Goal: Task Accomplishment & Management: Complete application form

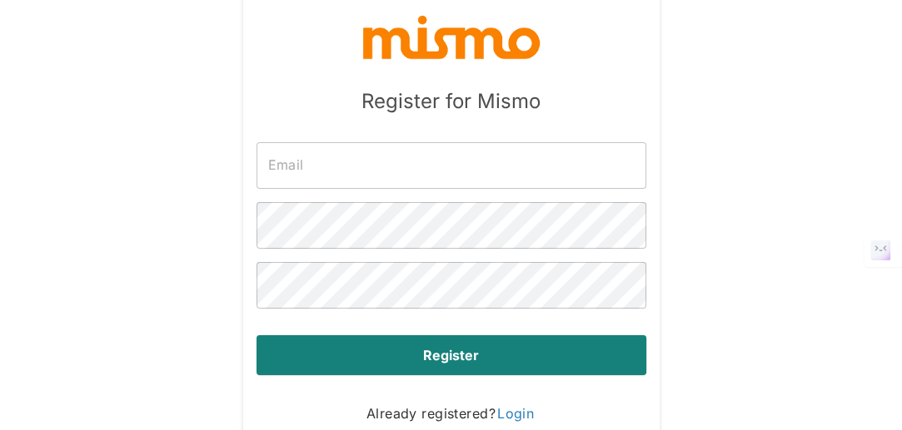
click at [445, 183] on input "text" at bounding box center [451, 165] width 390 height 47
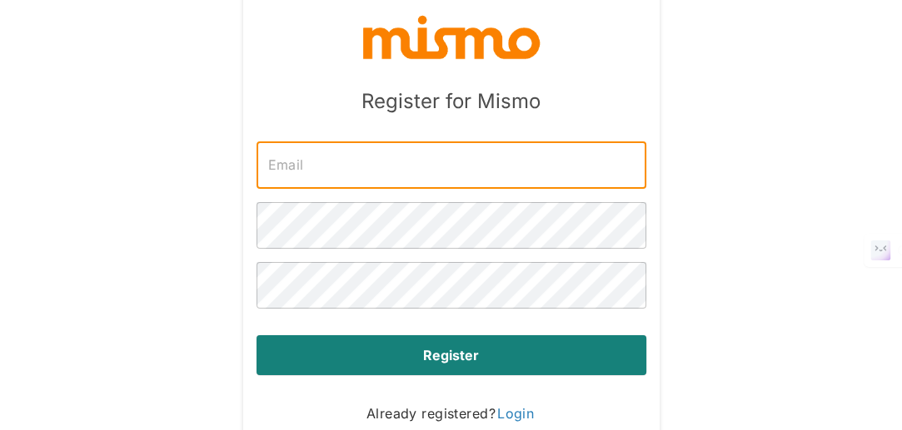
type input "[PERSON_NAME][EMAIL_ADDRESS][DOMAIN_NAME]"
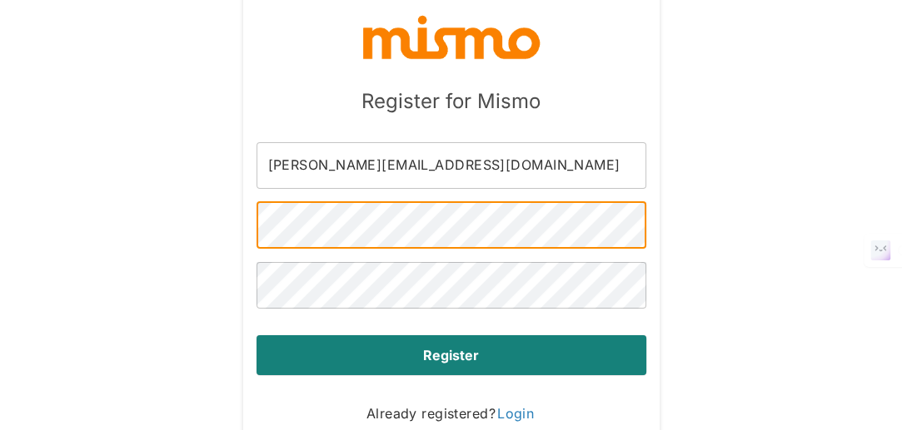
click at [407, 311] on div "Register" at bounding box center [444, 342] width 403 height 67
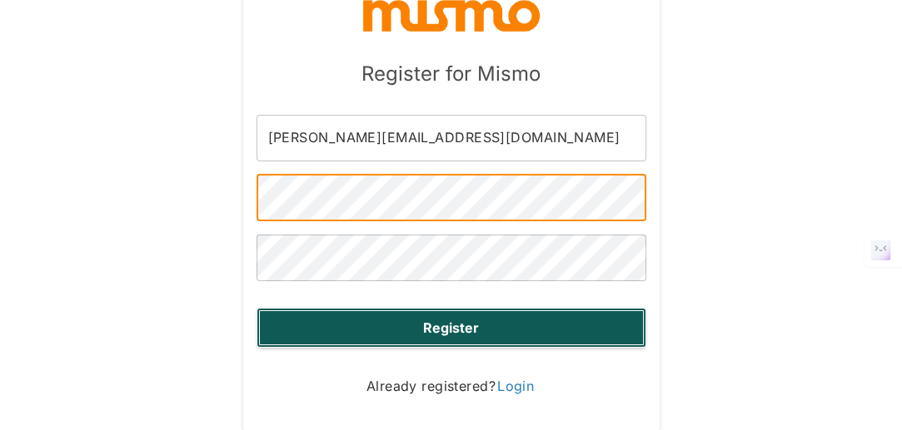
click at [351, 329] on button "Register" at bounding box center [451, 328] width 390 height 40
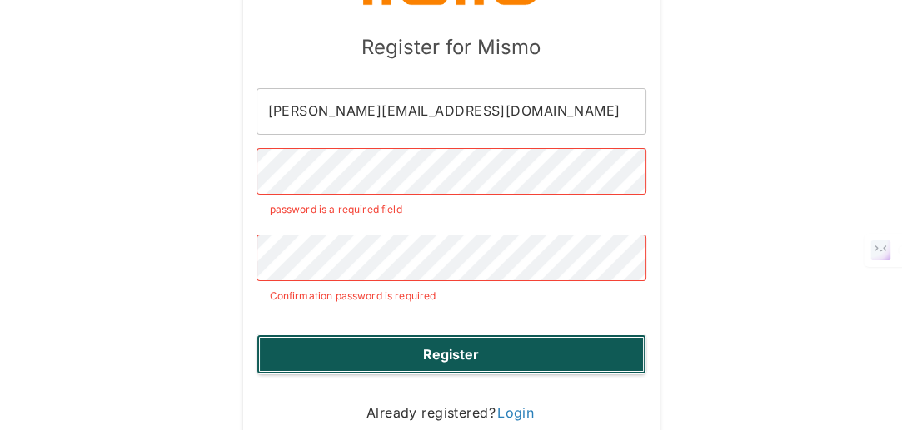
scroll to position [1, 0]
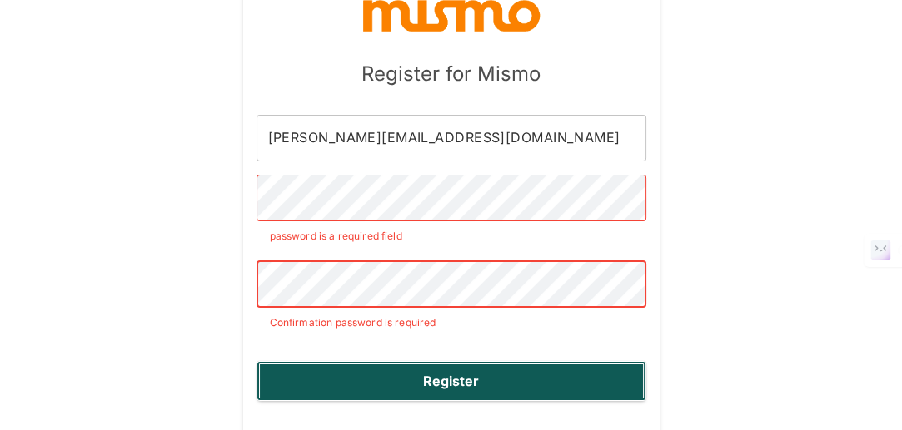
click at [450, 397] on button "Register" at bounding box center [451, 381] width 390 height 40
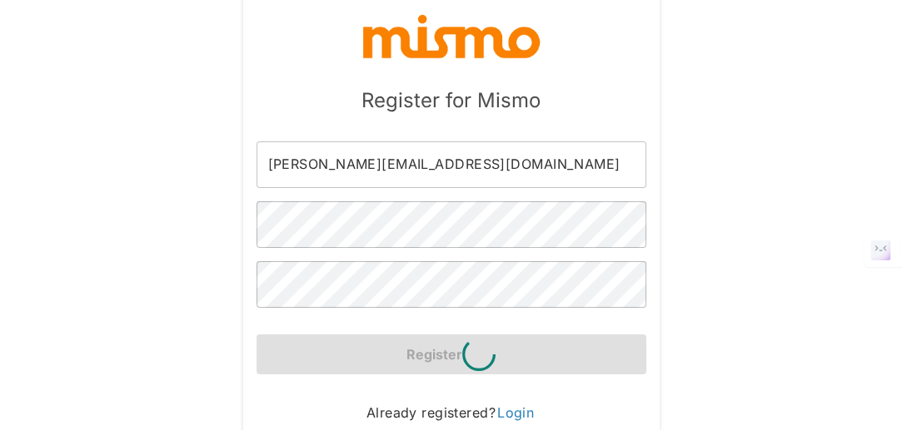
scroll to position [27, 0]
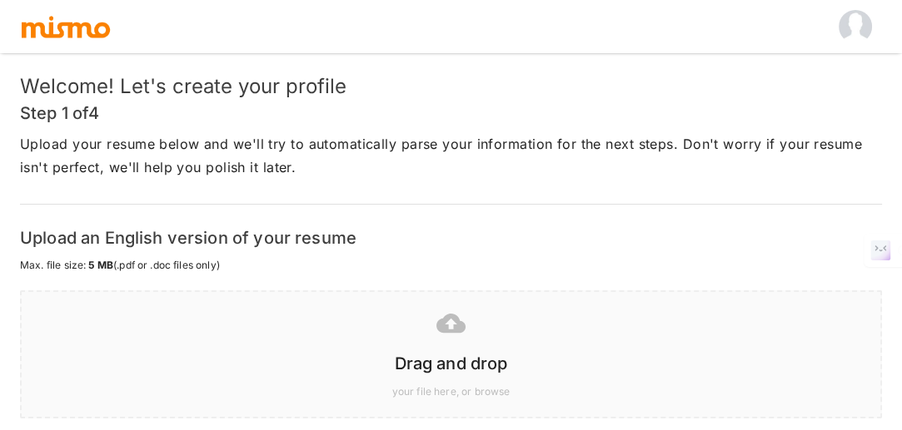
scroll to position [88, 0]
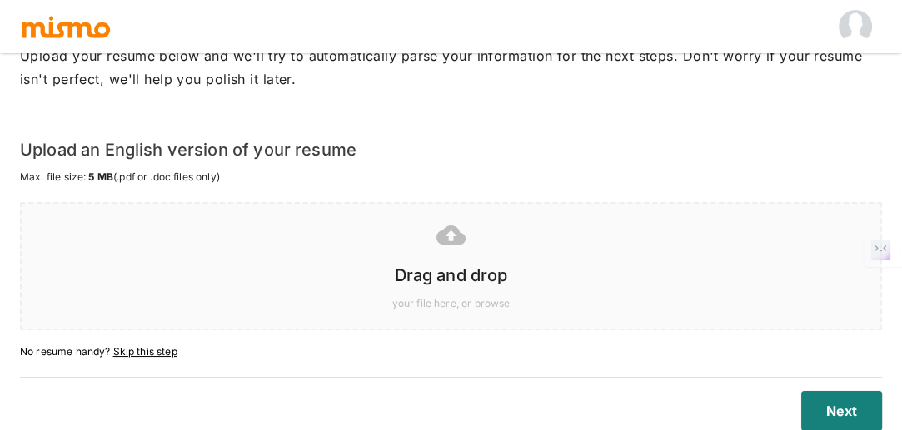
click at [431, 241] on div at bounding box center [448, 235] width 832 height 42
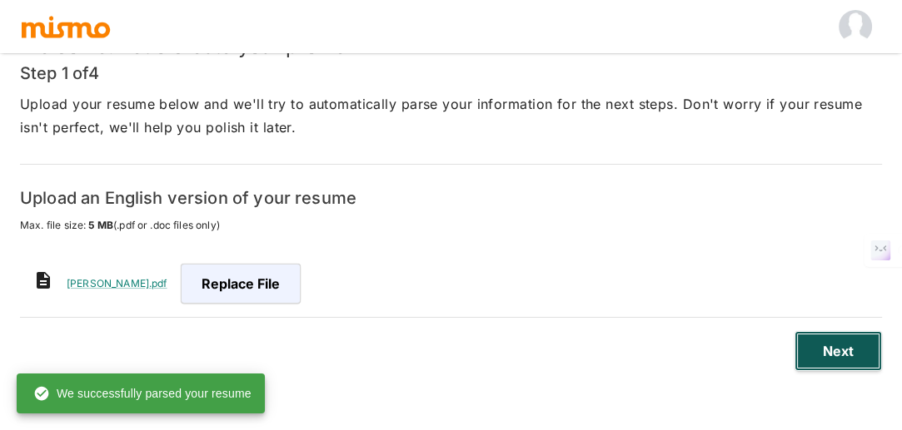
click at [818, 335] on button "Next" at bounding box center [837, 351] width 87 height 40
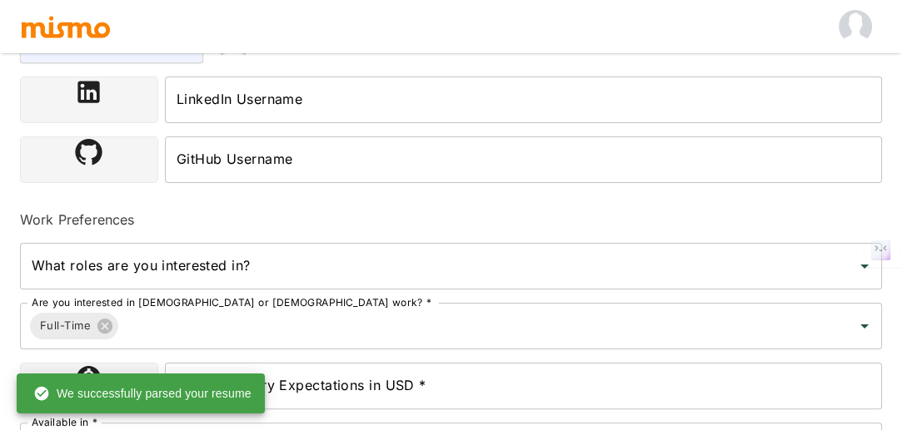
scroll to position [40, 0]
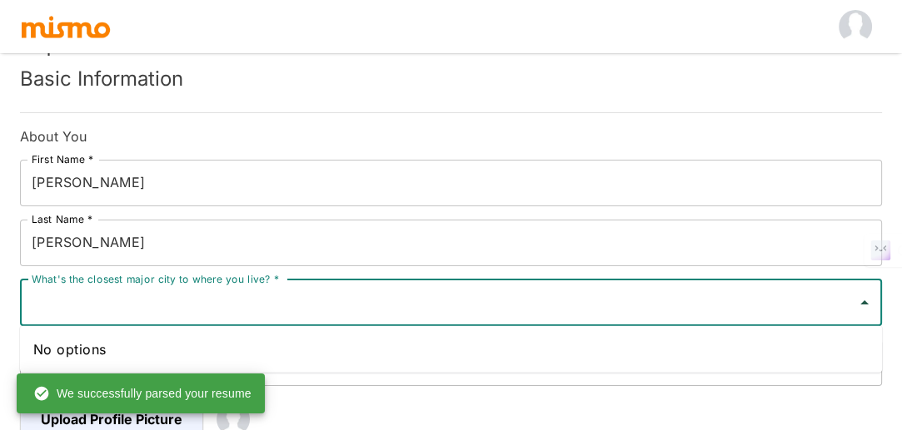
click at [314, 306] on input "What's the closest major city to where you live? *" at bounding box center [438, 303] width 822 height 32
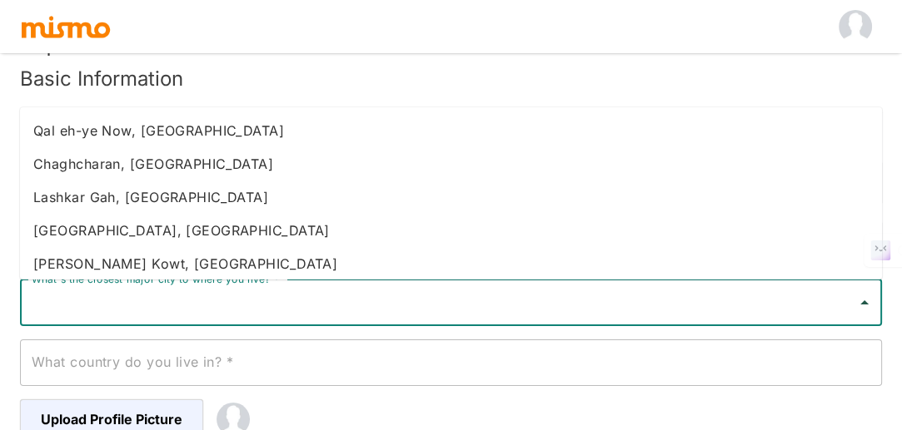
type input "\"
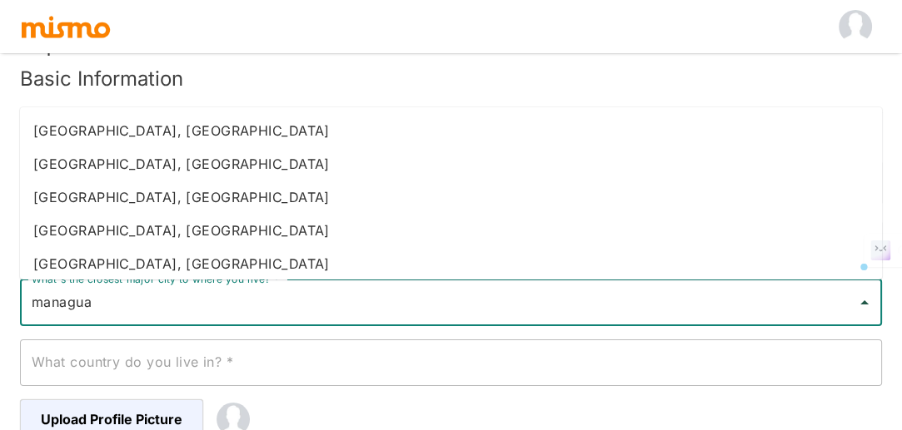
drag, startPoint x: 171, startPoint y: 289, endPoint x: 0, endPoint y: 292, distance: 171.5
click at [0, 292] on div "Step 2 of 4 Basic Information About You First Name * [PERSON_NAME] First Name *…" at bounding box center [451, 195] width 902 height 470
type input "[GEOGRAPHIC_DATA]"
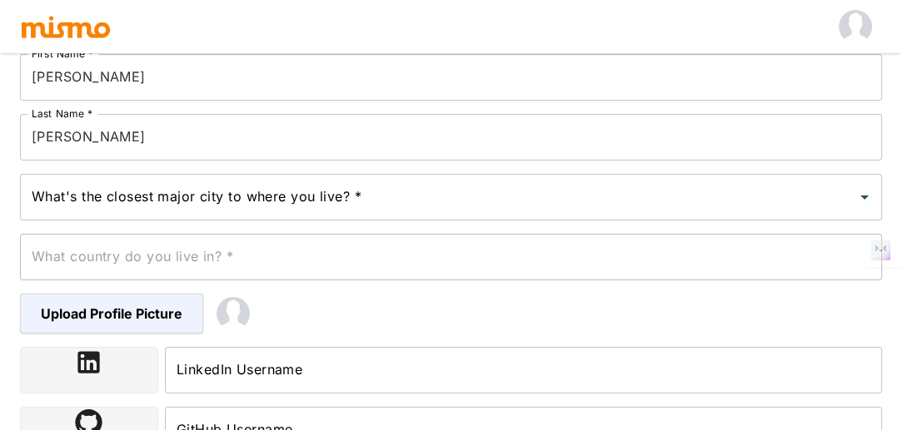
scroll to position [181, 0]
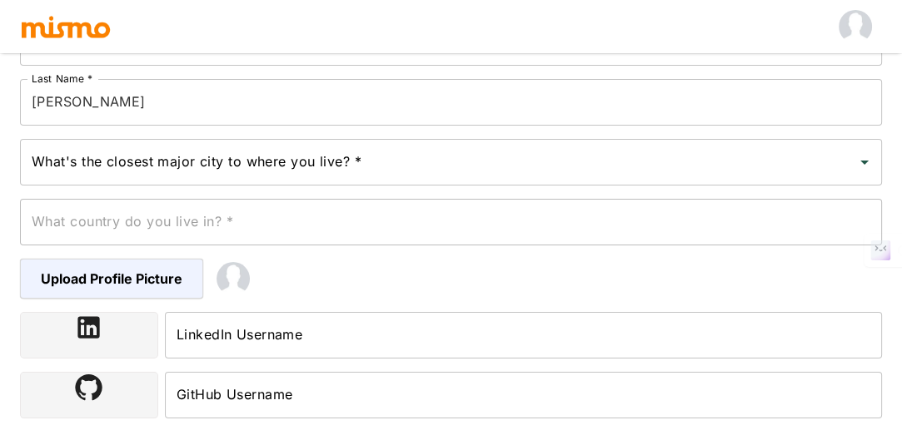
click at [420, 182] on div "What's the closest major city to where you live? *" at bounding box center [451, 162] width 862 height 47
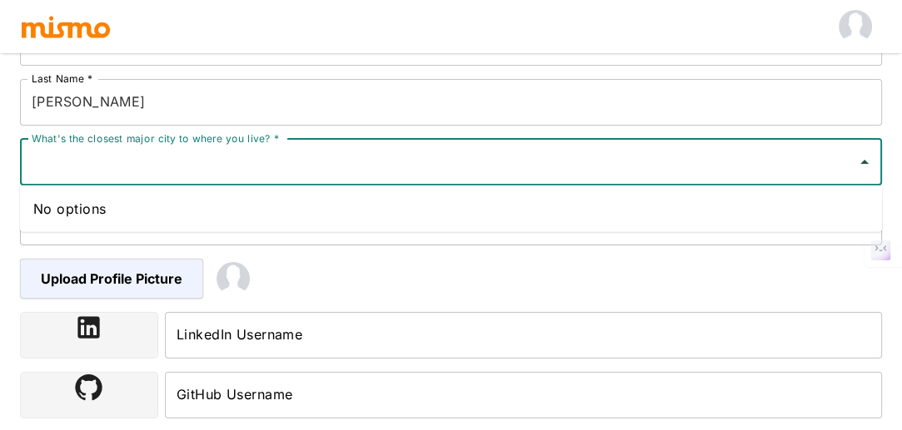
click at [162, 206] on div "No options" at bounding box center [451, 209] width 862 height 47
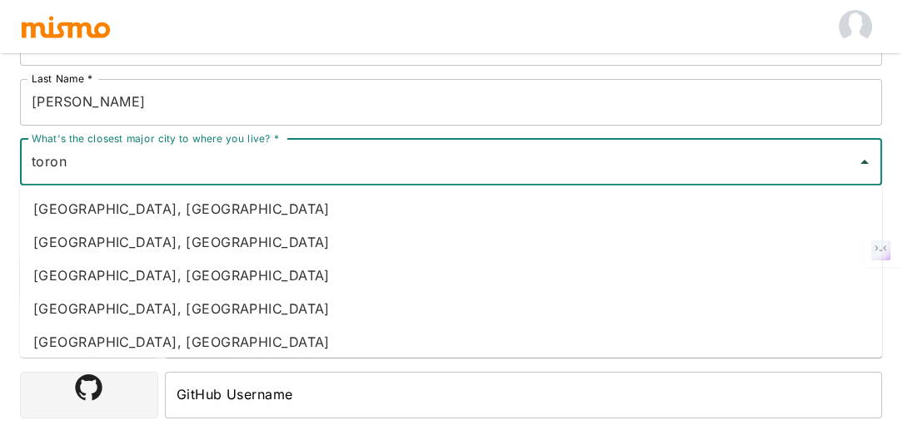
click at [298, 161] on input "toron" at bounding box center [438, 163] width 822 height 32
click at [205, 176] on input "[GEOGRAPHIC_DATA]" at bounding box center [438, 163] width 822 height 32
type input "[PERSON_NAME]"
drag, startPoint x: 136, startPoint y: 157, endPoint x: 0, endPoint y: 146, distance: 136.1
click at [0, 146] on div "Step 2 of 4 Basic Information About You First Name * [PERSON_NAME] First Name *…" at bounding box center [451, 54] width 902 height 470
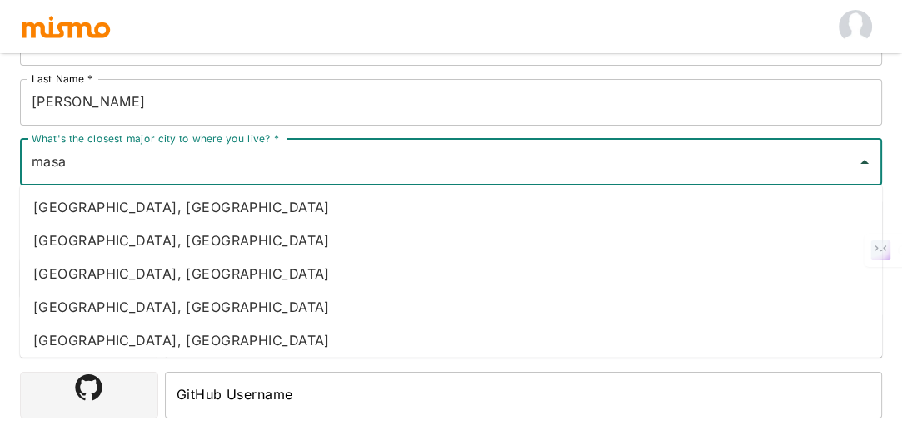
scroll to position [151, 0]
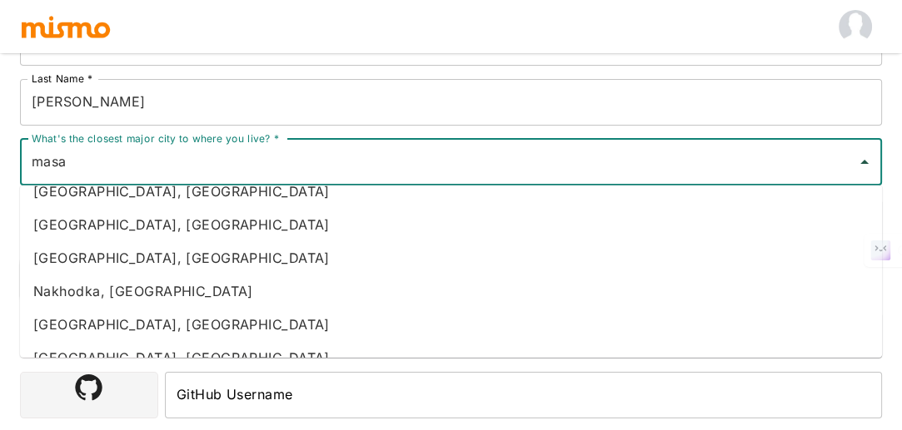
click at [152, 264] on li "[GEOGRAPHIC_DATA], [GEOGRAPHIC_DATA]" at bounding box center [451, 257] width 862 height 33
type input "[GEOGRAPHIC_DATA], [GEOGRAPHIC_DATA]"
type input "[GEOGRAPHIC_DATA]"
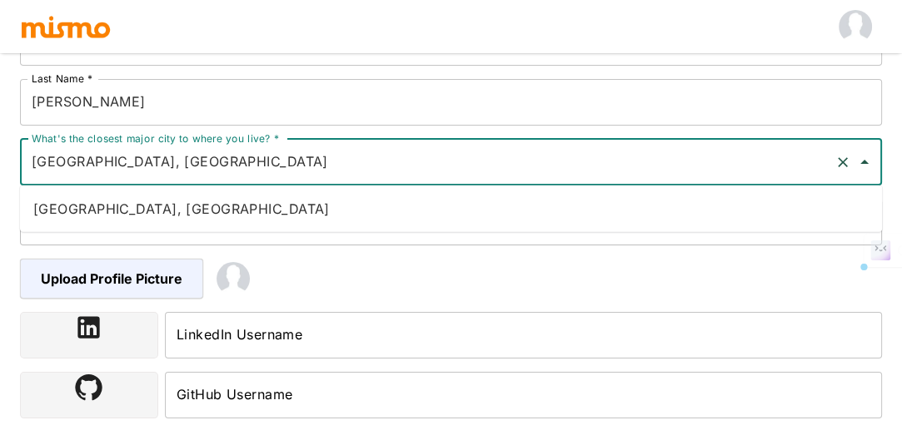
click at [0, 118] on div "Step 2 of 4 Basic Information About You First Name * [PERSON_NAME] First Name *…" at bounding box center [451, 54] width 902 height 470
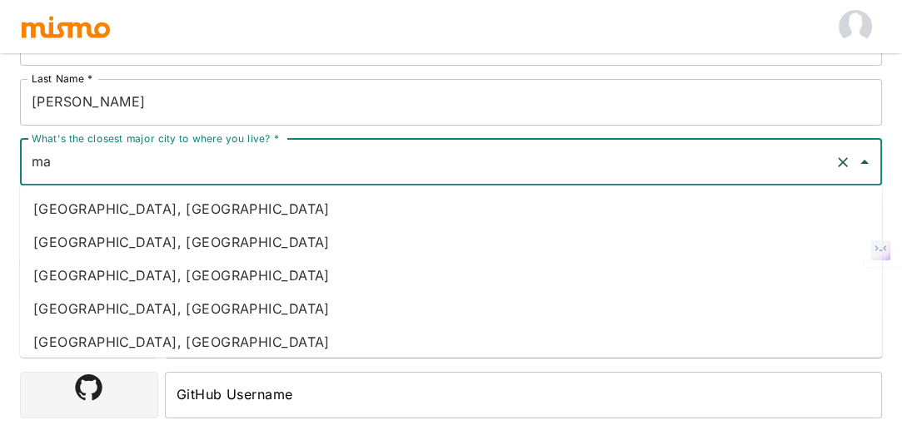
type input "m"
type input "masaya"
click at [375, 92] on input "[PERSON_NAME]" at bounding box center [451, 102] width 862 height 47
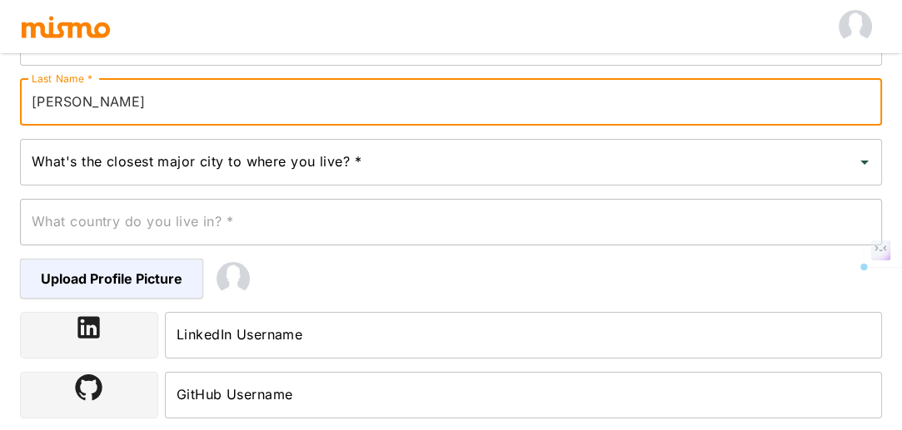
click at [619, 195] on div "What country do you live in? * What country do you live in? *" at bounding box center [444, 216] width 875 height 60
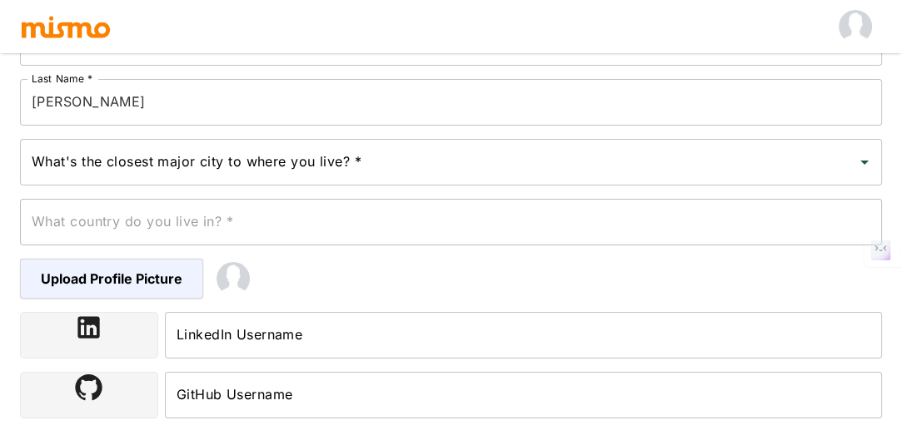
click at [586, 179] on div "What's the closest major city to where you live? *" at bounding box center [451, 162] width 862 height 47
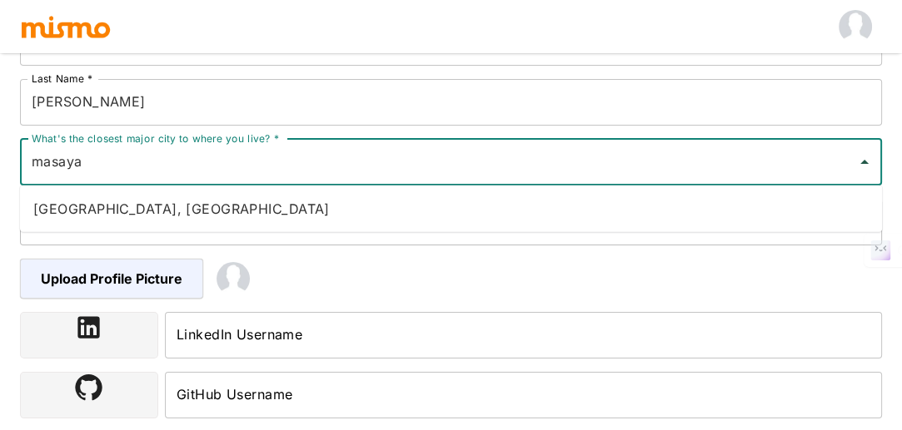
click at [87, 213] on li "[GEOGRAPHIC_DATA], [GEOGRAPHIC_DATA]" at bounding box center [451, 208] width 862 height 33
type input "[GEOGRAPHIC_DATA], [GEOGRAPHIC_DATA]"
type input "[GEOGRAPHIC_DATA]"
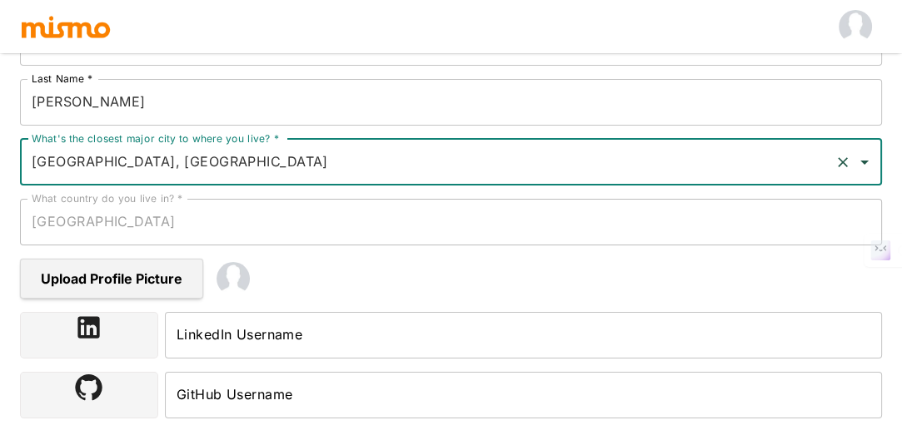
type input "[GEOGRAPHIC_DATA], [GEOGRAPHIC_DATA]"
click at [107, 279] on span "Upload Profile Picture" at bounding box center [114, 279] width 188 height 40
click at [0, 0] on input "Upload Profile Picture" at bounding box center [0, 0] width 0 height 0
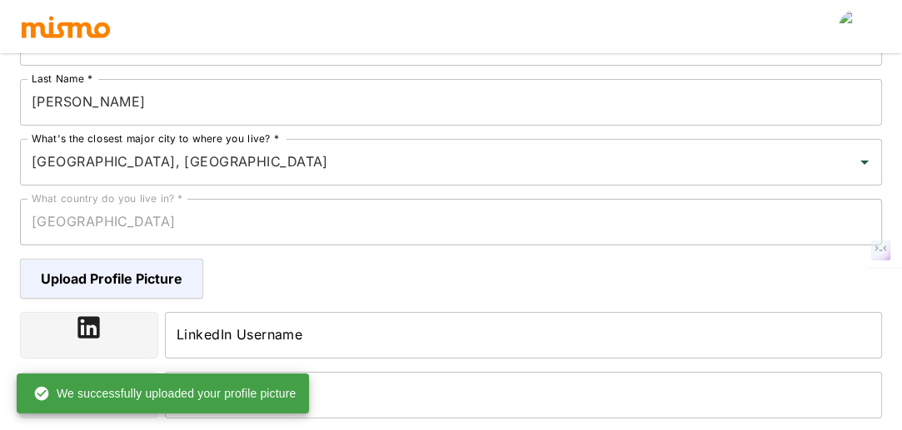
click at [216, 334] on input "LinkedIn Username" at bounding box center [523, 335] width 717 height 47
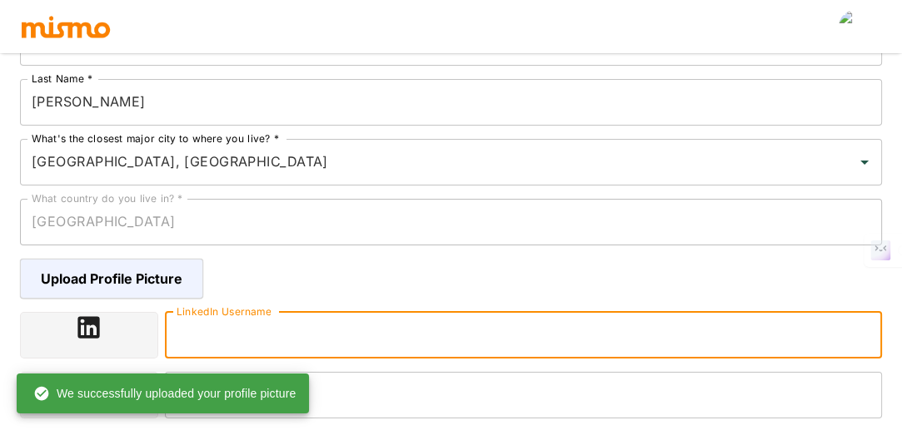
paste input "[URL][DOMAIN_NAME]"
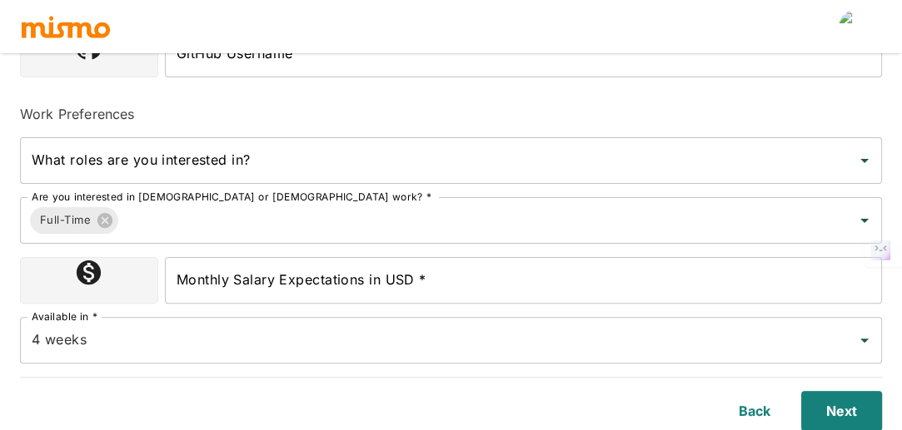
type input "[URL][DOMAIN_NAME]"
click at [304, 162] on input "What roles are you interested in?" at bounding box center [438, 161] width 822 height 32
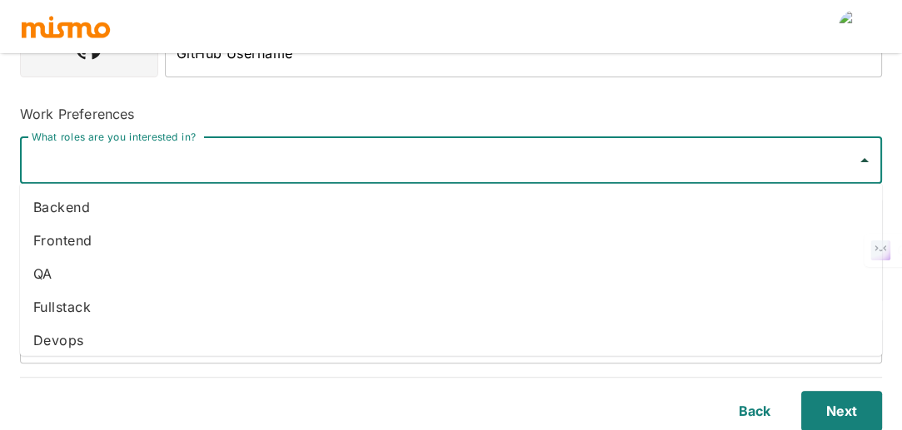
scroll to position [107, 0]
click at [291, 174] on input "What roles are you interested in?" at bounding box center [438, 161] width 822 height 32
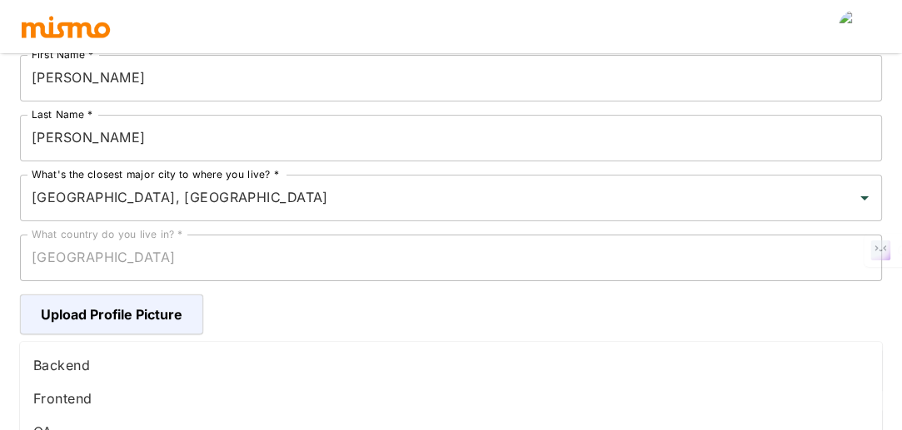
scroll to position [522, 0]
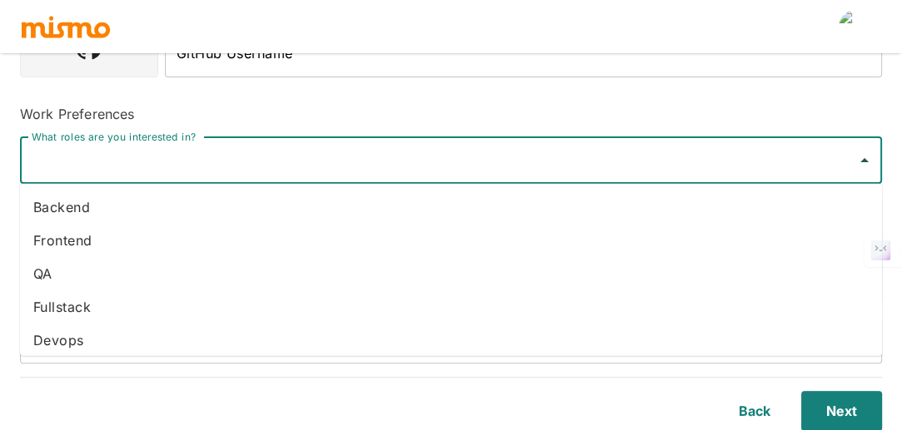
click at [193, 306] on li "Fullstack" at bounding box center [451, 307] width 862 height 33
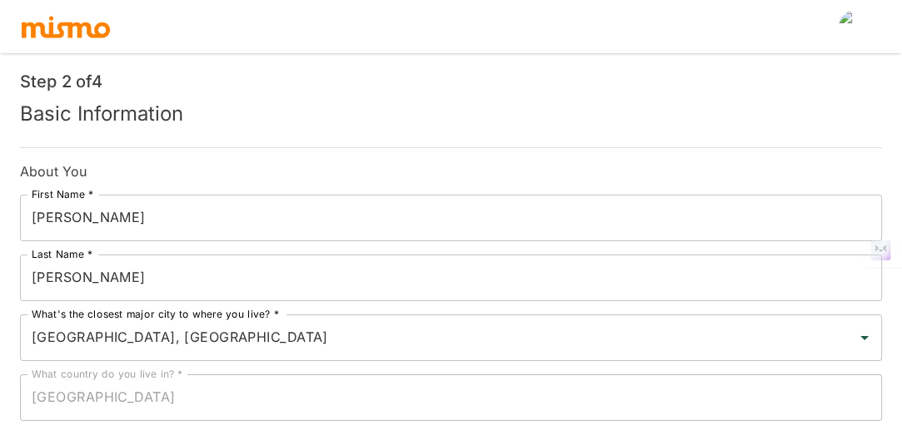
scroll to position [0, 0]
